Goal: Entertainment & Leisure: Consume media (video, audio)

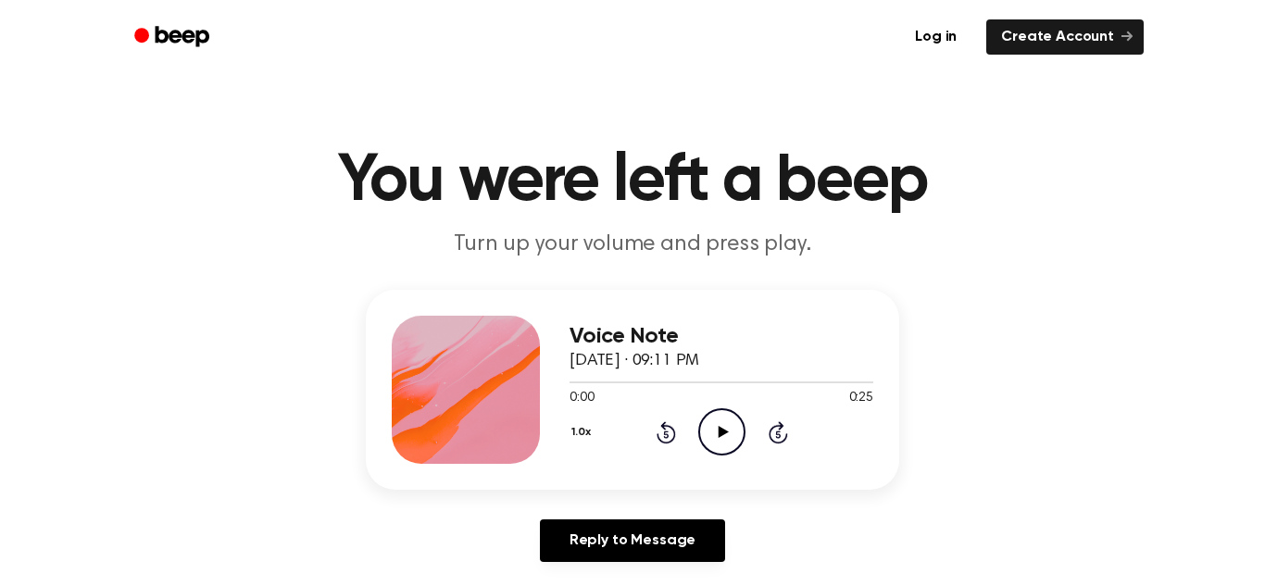
click at [711, 443] on icon "Play Audio" at bounding box center [721, 431] width 47 height 47
click at [709, 426] on icon "Play Audio" at bounding box center [721, 431] width 47 height 47
click at [736, 431] on icon "Play Audio" at bounding box center [721, 431] width 47 height 47
click at [661, 436] on icon "Rewind 5 seconds" at bounding box center [666, 432] width 20 height 24
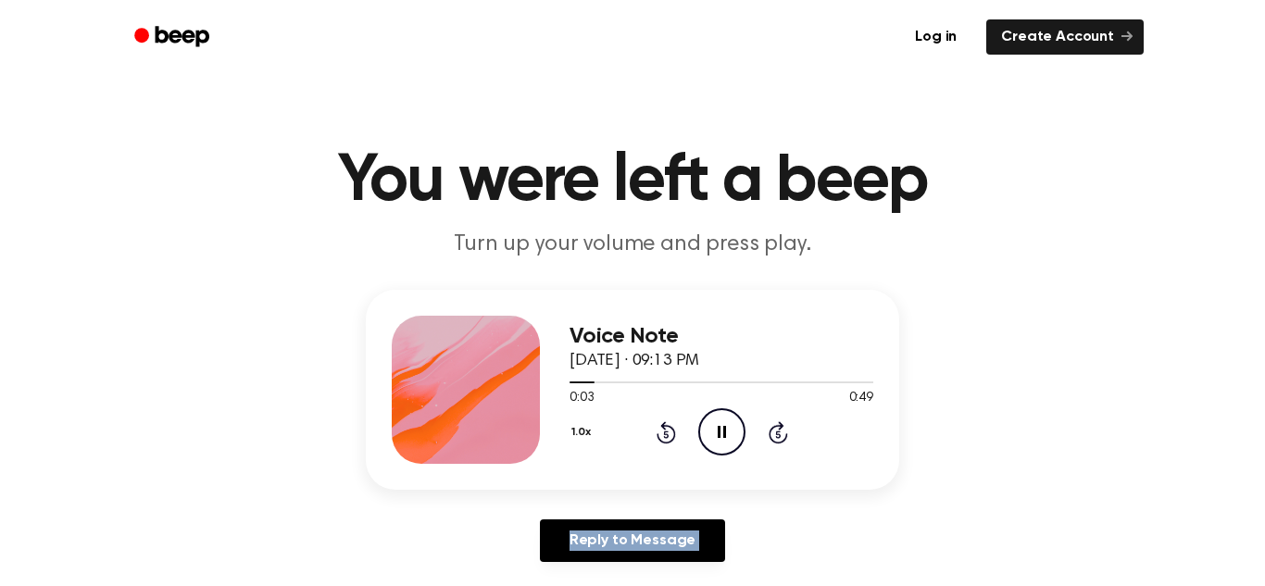
click at [661, 436] on icon "Rewind 5 seconds" at bounding box center [666, 432] width 20 height 24
click at [729, 428] on icon "Play Audio" at bounding box center [721, 431] width 47 height 47
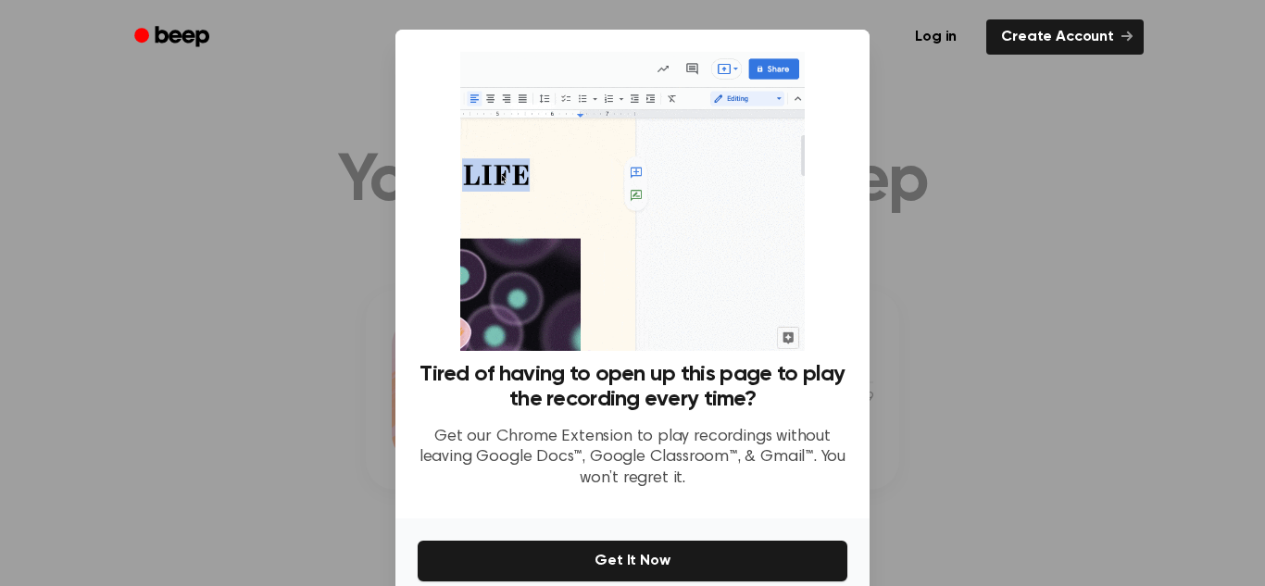
click at [1045, 66] on div "Log in Create Account" at bounding box center [632, 37] width 1022 height 74
click at [884, 287] on div at bounding box center [632, 293] width 1265 height 586
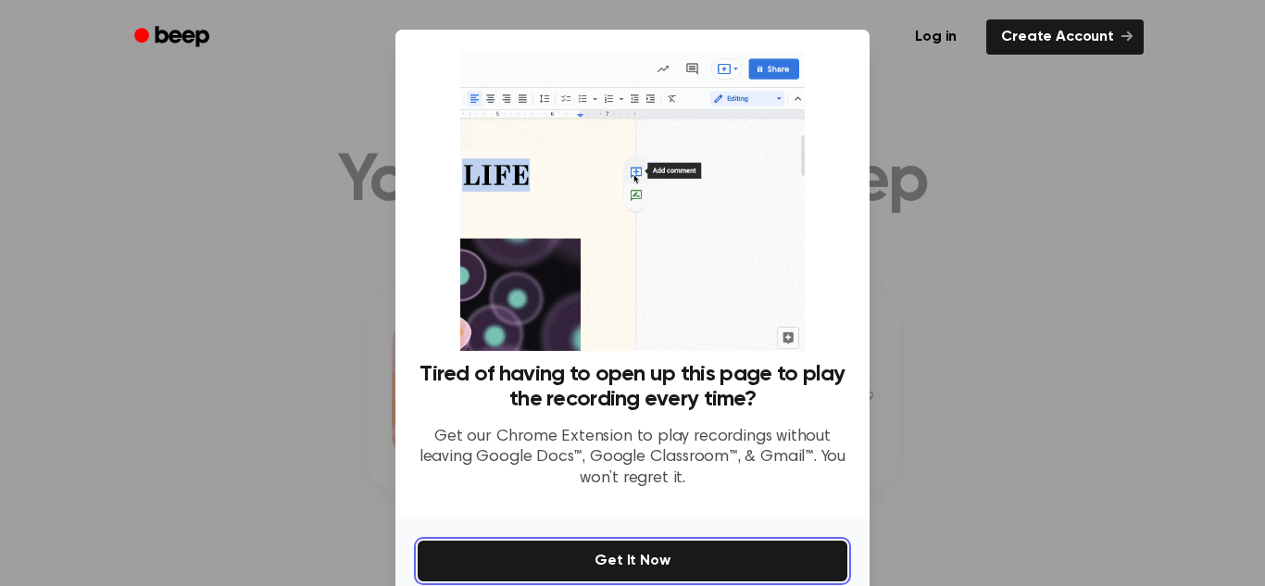
click at [758, 570] on button "Get It Now" at bounding box center [633, 561] width 430 height 41
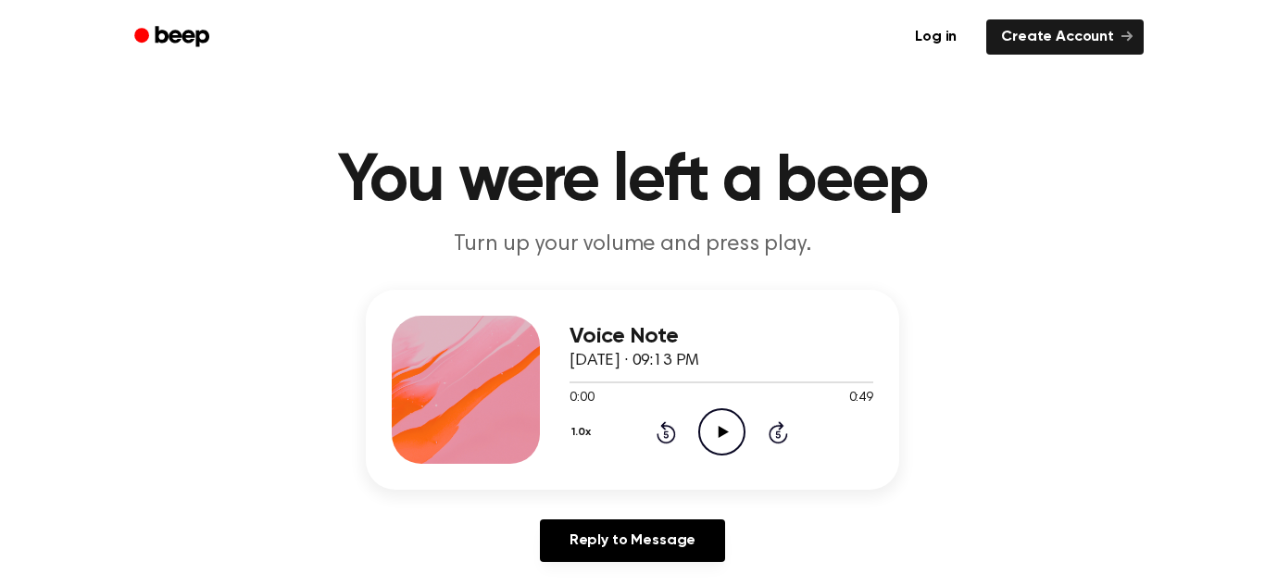
click at [722, 420] on icon "Play Audio" at bounding box center [721, 431] width 47 height 47
click at [740, 421] on circle at bounding box center [721, 431] width 45 height 45
click at [730, 446] on icon "Play Audio" at bounding box center [721, 431] width 47 height 47
click at [714, 439] on icon "Play Audio" at bounding box center [721, 431] width 47 height 47
click at [723, 427] on icon "Play Audio" at bounding box center [721, 431] width 47 height 47
